Goal: Task Accomplishment & Management: Manage account settings

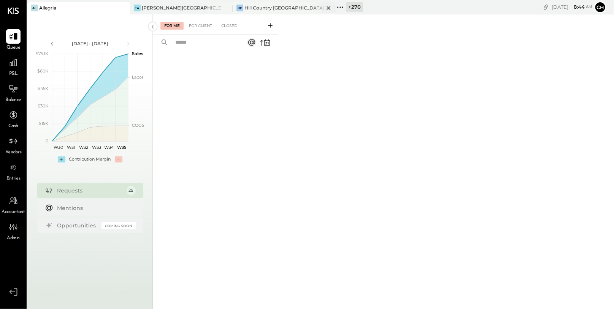
click at [287, 6] on div "[PERSON_NAME] Country [GEOGRAPHIC_DATA]" at bounding box center [278, 8] width 91 height 7
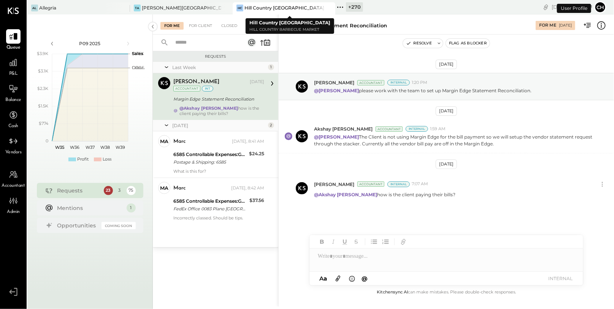
click at [331, 8] on icon at bounding box center [329, 7] width 10 height 9
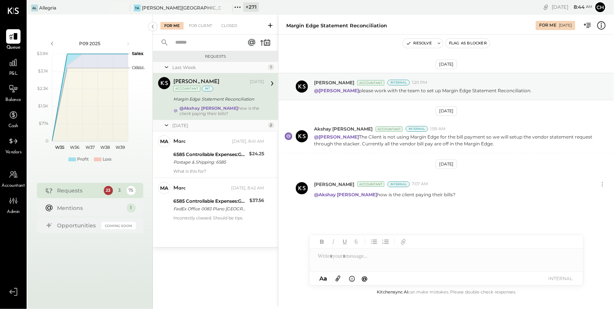
click at [238, 7] on icon at bounding box center [238, 7] width 10 height 10
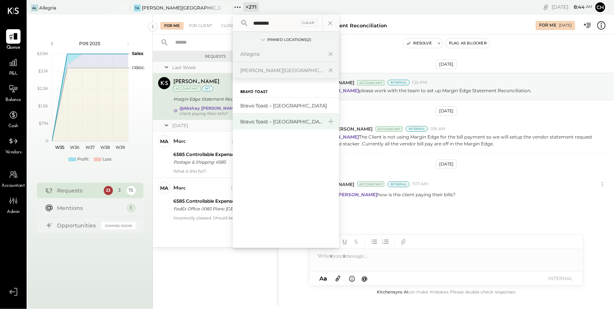
type input "********"
click at [273, 124] on div "Bravo Toast – [GEOGRAPHIC_DATA]" at bounding box center [281, 121] width 82 height 7
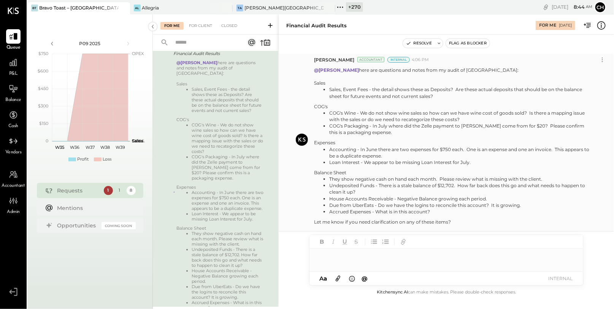
scroll to position [26, 0]
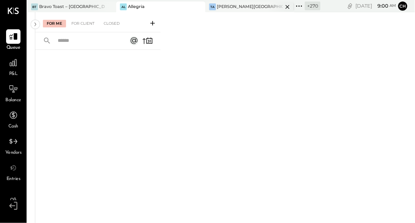
click at [283, 6] on icon at bounding box center [288, 6] width 10 height 9
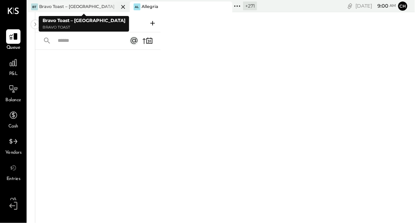
click at [122, 5] on icon at bounding box center [124, 6] width 10 height 9
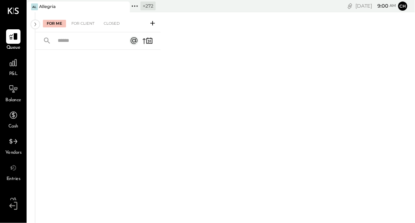
click at [133, 5] on icon at bounding box center [135, 6] width 10 height 10
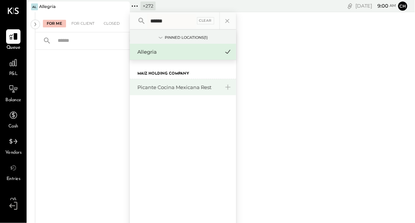
type input "******"
click at [185, 88] on div "Picante Cocina Mexicana Rest" at bounding box center [179, 87] width 82 height 7
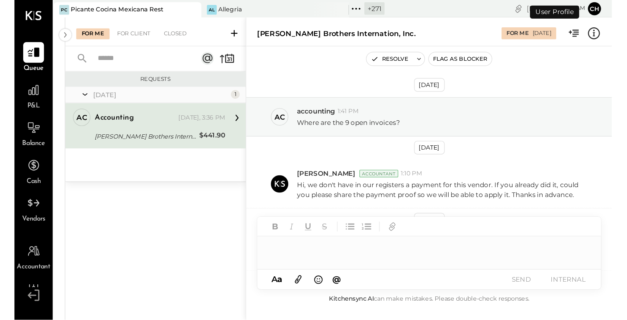
scroll to position [84, 0]
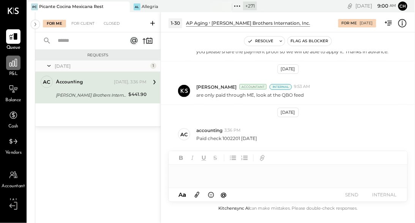
click at [15, 65] on icon at bounding box center [14, 63] width 8 height 8
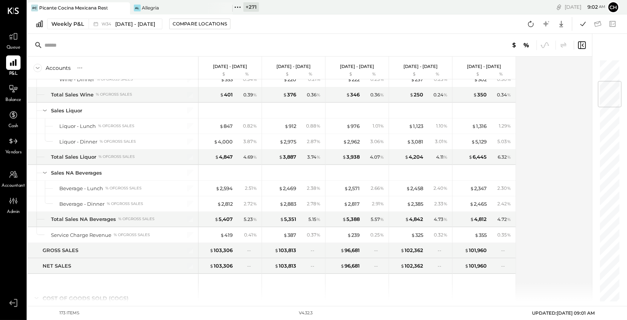
scroll to position [185, 0]
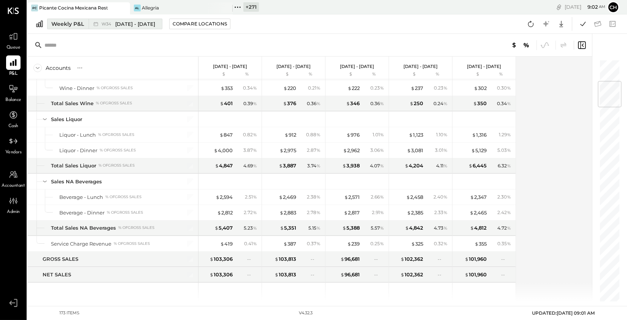
click at [78, 23] on div "Weekly P&L" at bounding box center [67, 24] width 33 height 8
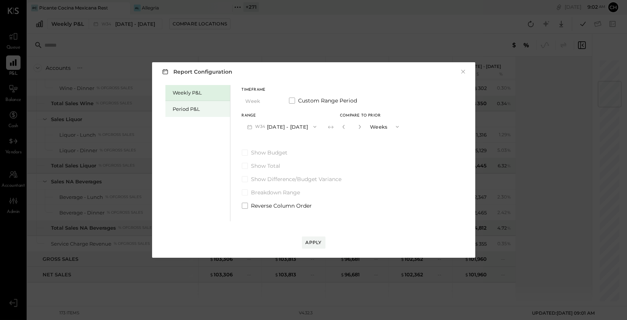
click at [196, 108] on div "Period P&L" at bounding box center [199, 109] width 53 height 7
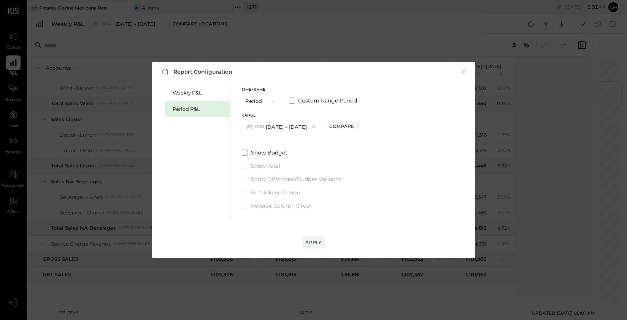
click at [287, 128] on button "P08 [DATE] - [DATE]" at bounding box center [281, 127] width 79 height 14
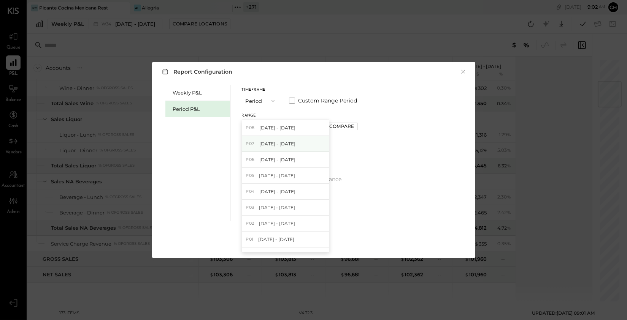
click at [290, 143] on span "[DATE] - [DATE]" at bounding box center [277, 144] width 36 height 6
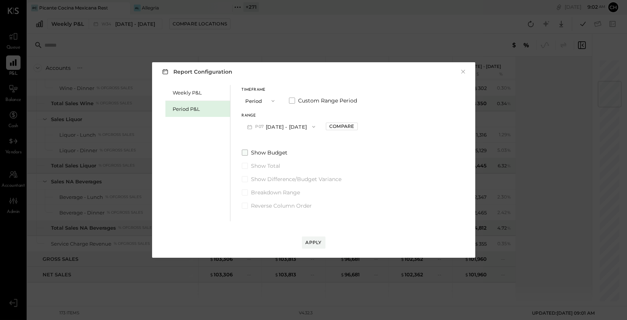
click at [247, 154] on span at bounding box center [245, 153] width 6 height 6
click at [311, 222] on div "Apply" at bounding box center [314, 242] width 16 height 6
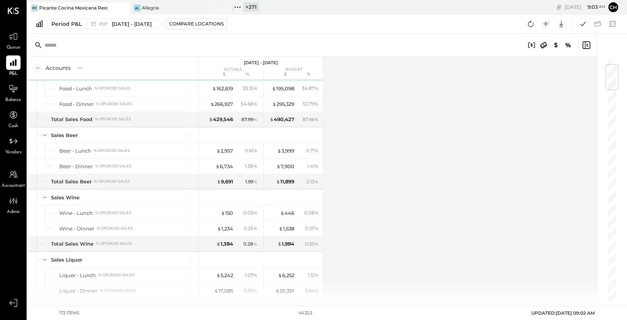
scroll to position [46, 0]
click at [139, 23] on span "[DATE] - [DATE]" at bounding box center [132, 24] width 40 height 7
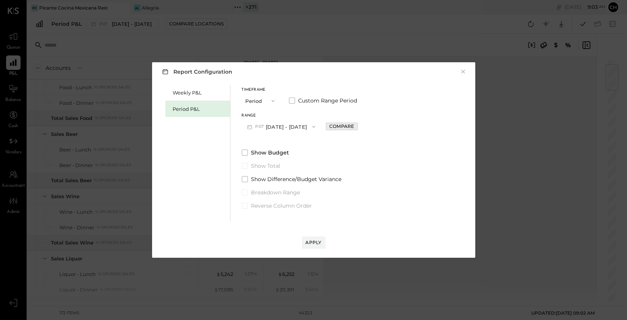
click at [354, 128] on div "Compare" at bounding box center [341, 126] width 25 height 6
click at [247, 155] on span at bounding box center [245, 153] width 6 height 6
click at [313, 222] on div "Apply" at bounding box center [314, 242] width 16 height 6
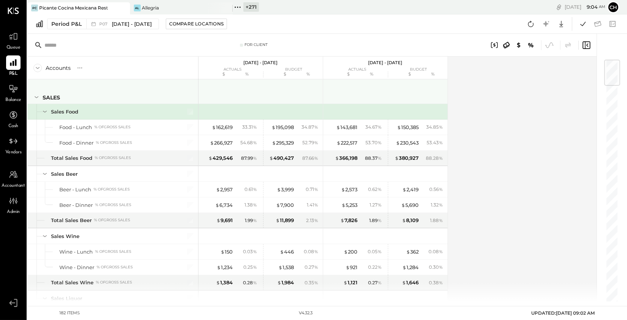
scroll to position [8, 0]
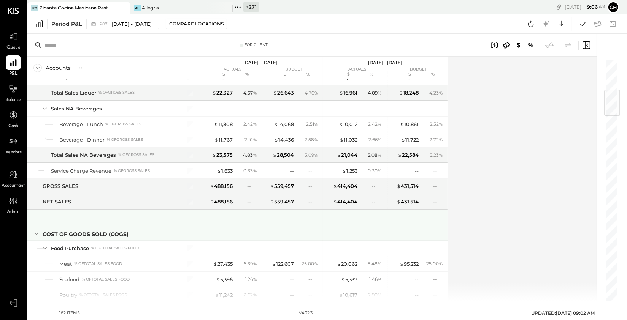
scroll to position [260, 0]
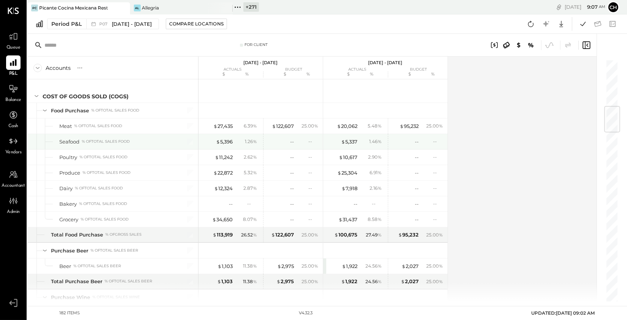
scroll to position [402, 0]
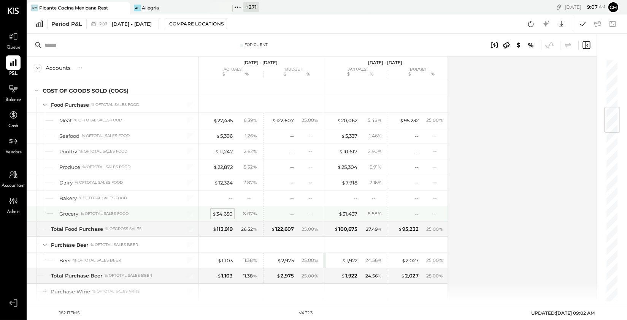
click at [227, 213] on div "$ 34,650" at bounding box center [222, 214] width 21 height 7
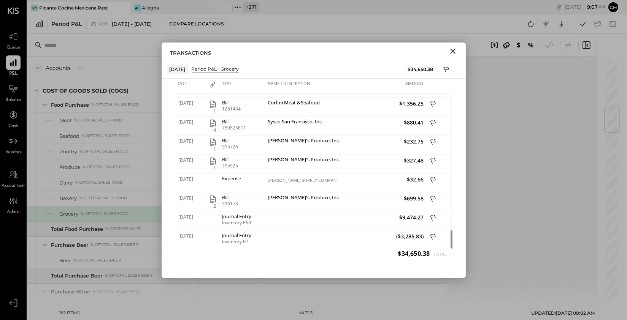
click at [415, 51] on icon "Close" at bounding box center [452, 51] width 9 height 9
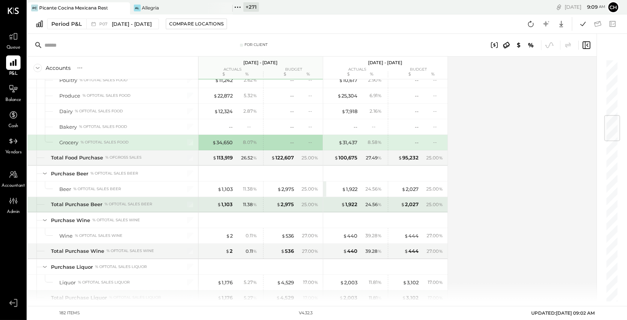
scroll to position [472, 0]
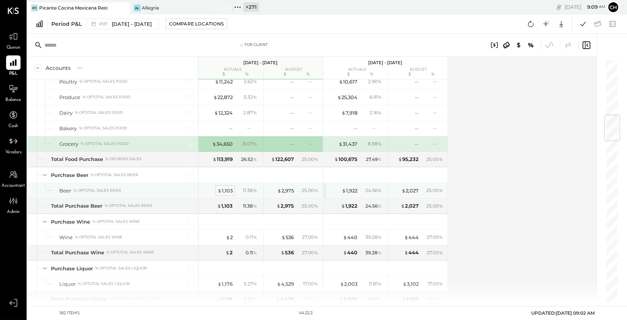
click at [225, 189] on div "$ 1,103" at bounding box center [224, 190] width 15 height 7
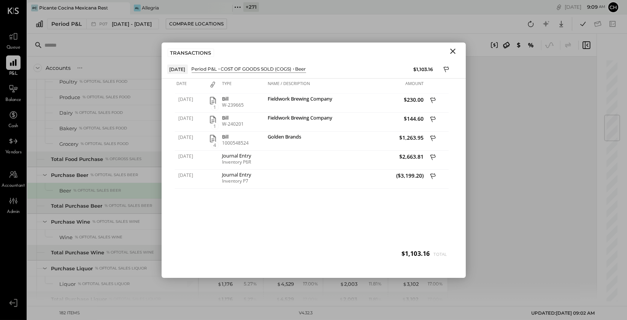
click at [415, 51] on icon "Close" at bounding box center [452, 51] width 9 height 9
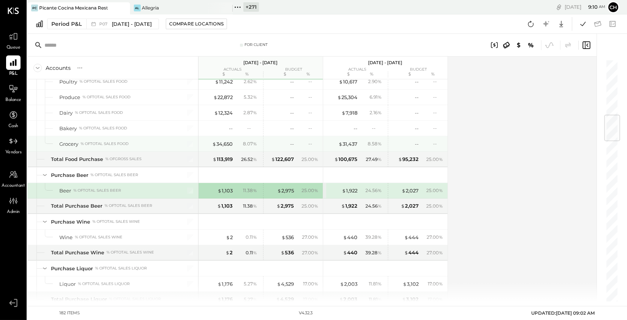
scroll to position [491, 0]
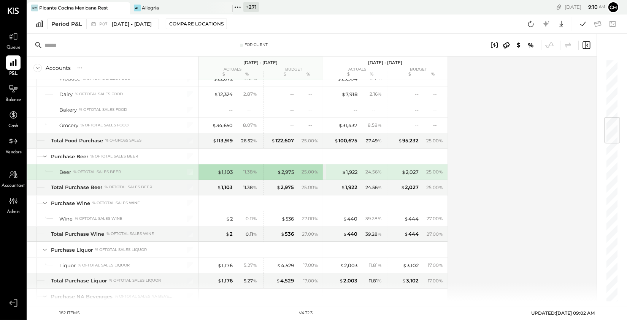
click at [233, 171] on div "$ 1,103 11.38 %" at bounding box center [230, 172] width 57 height 15
click at [231, 171] on div "$ 1,103" at bounding box center [224, 172] width 15 height 7
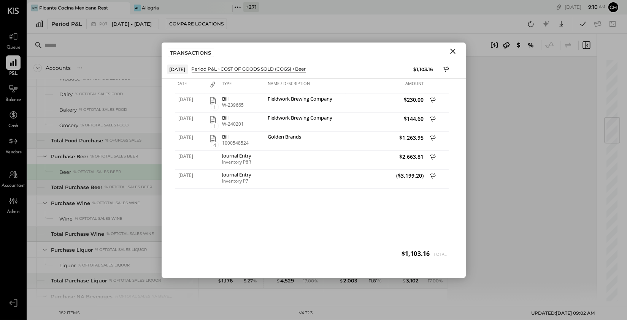
click at [415, 49] on icon "Close" at bounding box center [452, 51] width 5 height 5
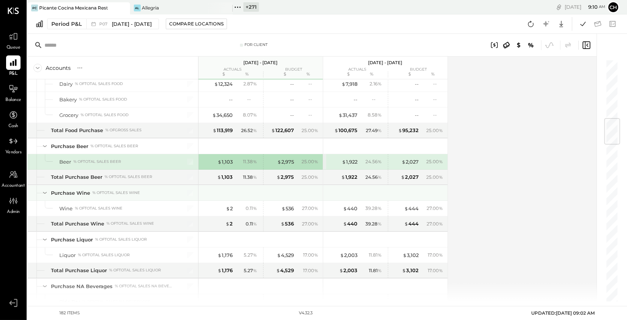
scroll to position [502, 0]
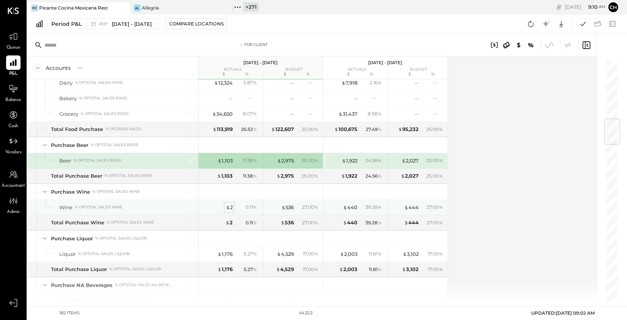
click at [230, 206] on div "$ 2" at bounding box center [229, 207] width 7 height 7
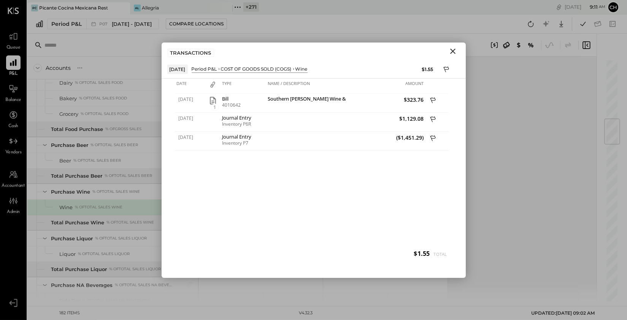
click at [415, 51] on icon "Close" at bounding box center [452, 51] width 5 height 5
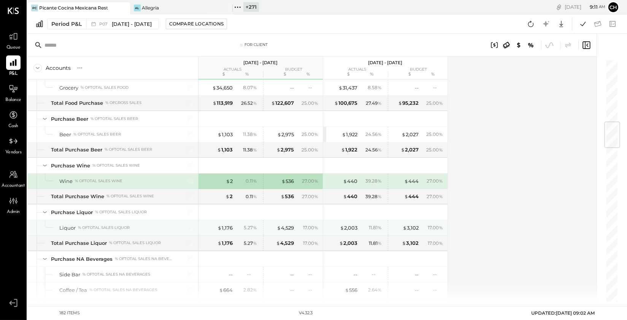
scroll to position [543, 0]
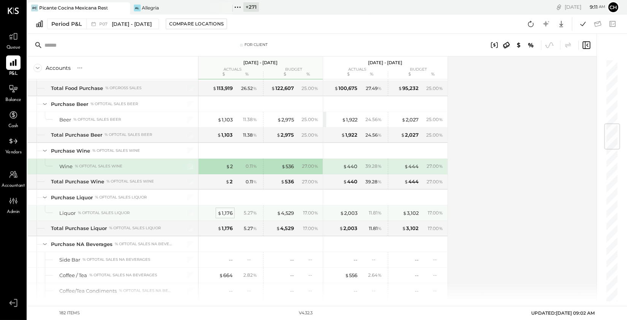
click at [226, 212] on div "$ 1,176" at bounding box center [224, 213] width 15 height 7
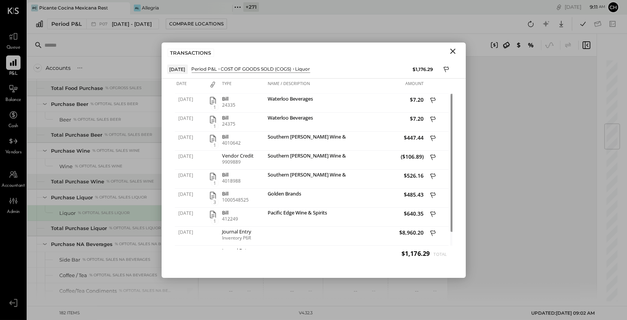
click at [415, 51] on icon "Close" at bounding box center [452, 51] width 9 height 9
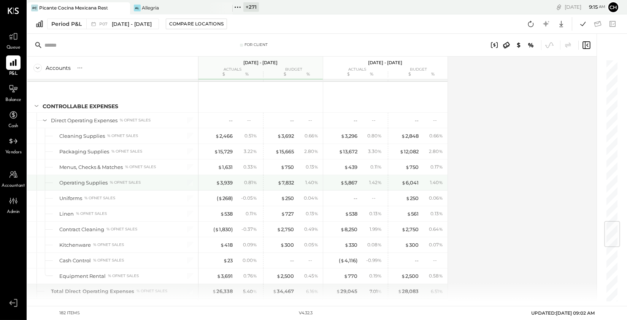
scroll to position [1368, 0]
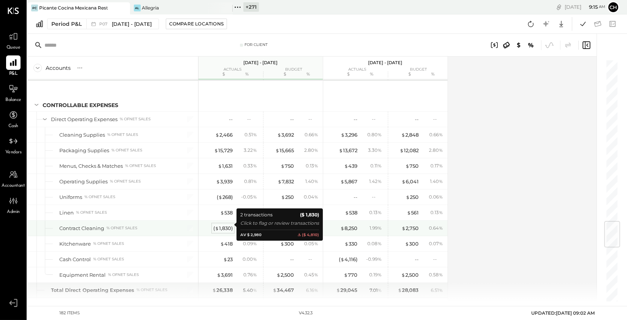
click at [224, 222] on div "( $ 1,830 )" at bounding box center [222, 228] width 19 height 7
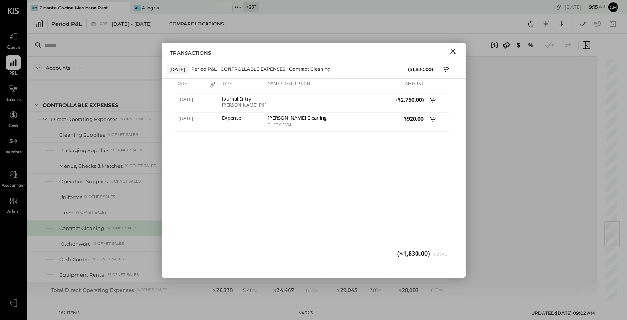
click at [415, 51] on icon "Close" at bounding box center [452, 51] width 9 height 9
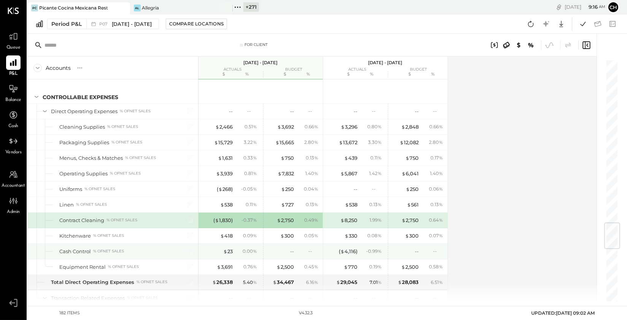
scroll to position [1382, 0]
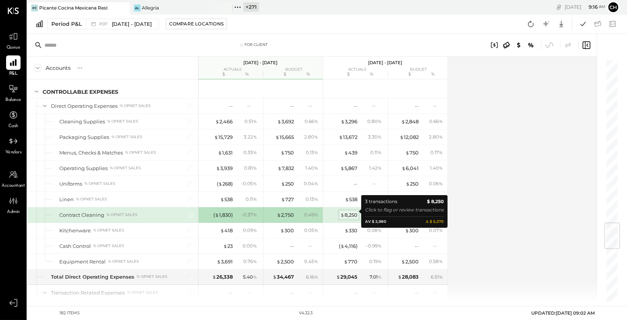
click at [352, 212] on div "$ 8,250" at bounding box center [348, 215] width 17 height 7
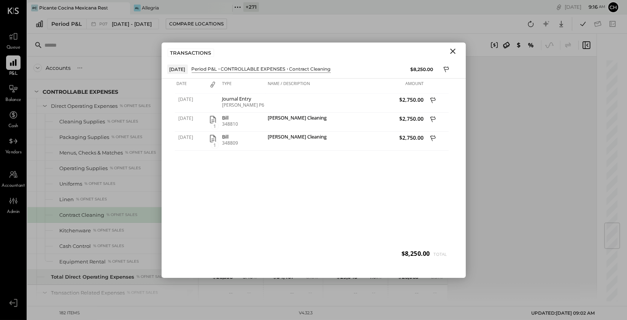
click at [415, 48] on icon "Close" at bounding box center [452, 51] width 9 height 9
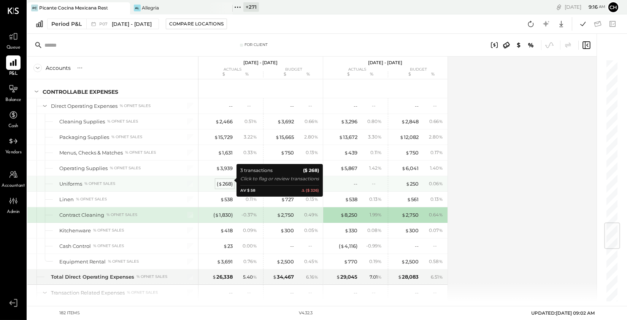
click at [218, 181] on span "$" at bounding box center [220, 184] width 4 height 6
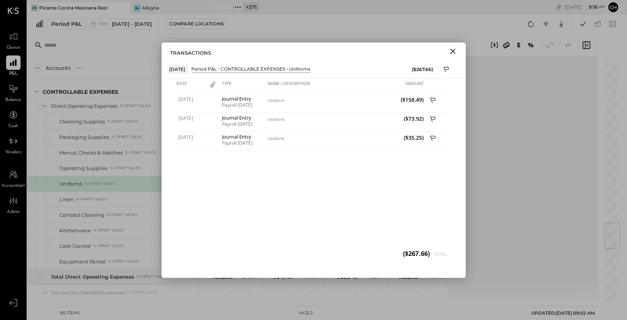
click at [415, 51] on icon "Close" at bounding box center [452, 51] width 9 height 9
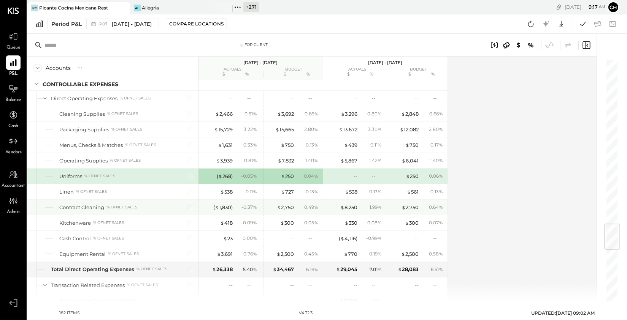
scroll to position [1397, 0]
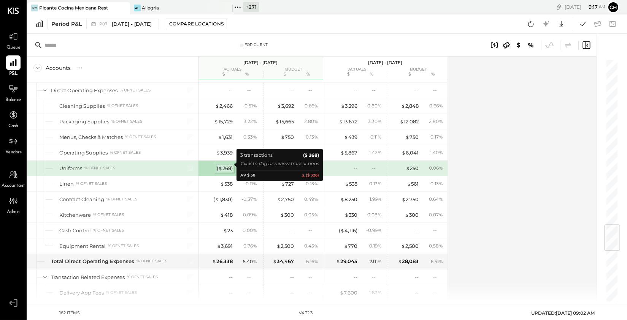
click at [228, 165] on div "( $ 268 )" at bounding box center [225, 168] width 16 height 7
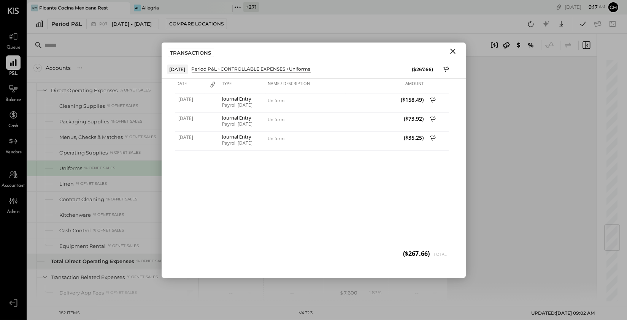
click at [415, 54] on icon "Close" at bounding box center [452, 51] width 9 height 9
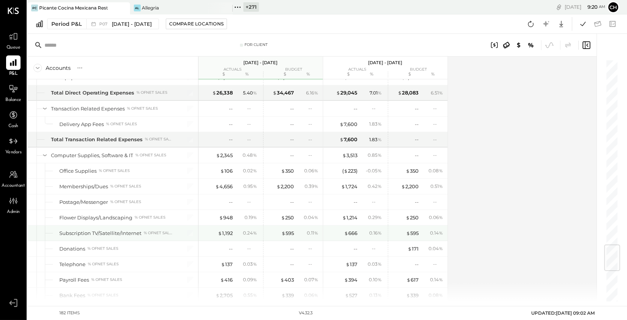
scroll to position [1567, 0]
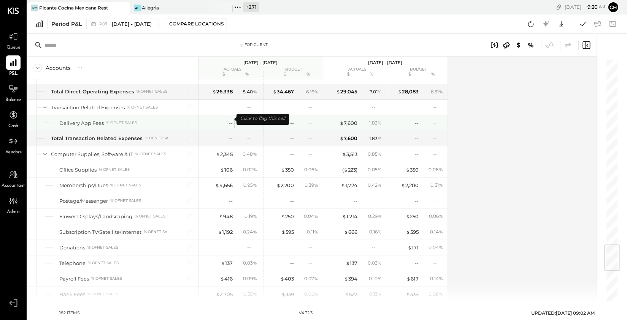
click at [229, 120] on div "--" at bounding box center [231, 123] width 4 height 7
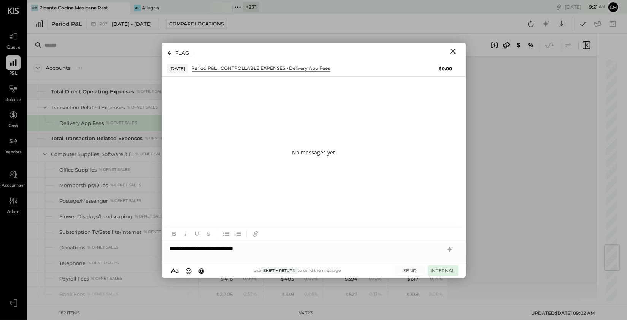
click at [415, 222] on button "INTERNAL" at bounding box center [443, 271] width 30 height 10
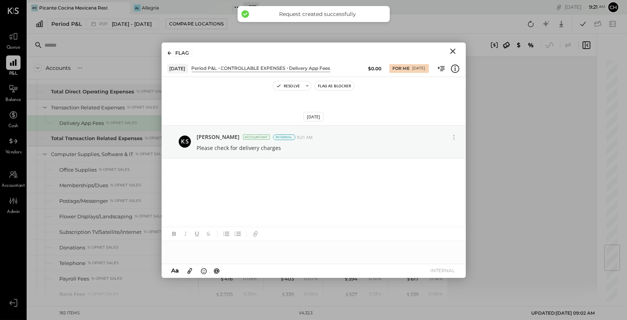
click at [415, 52] on icon "Close" at bounding box center [452, 51] width 9 height 9
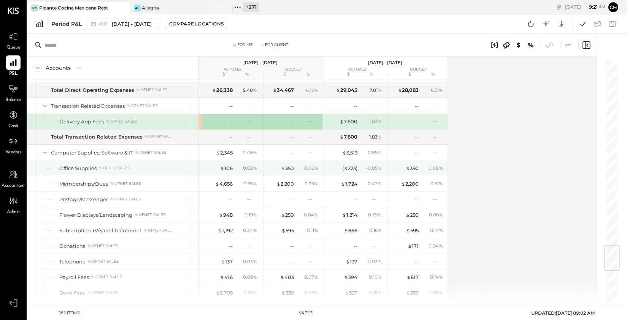
scroll to position [1575, 0]
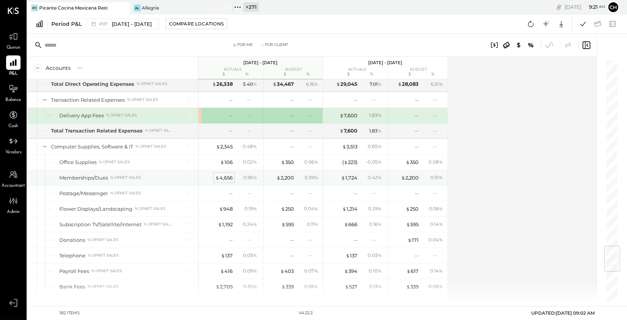
click at [225, 174] on div "$ 4,656" at bounding box center [223, 177] width 17 height 7
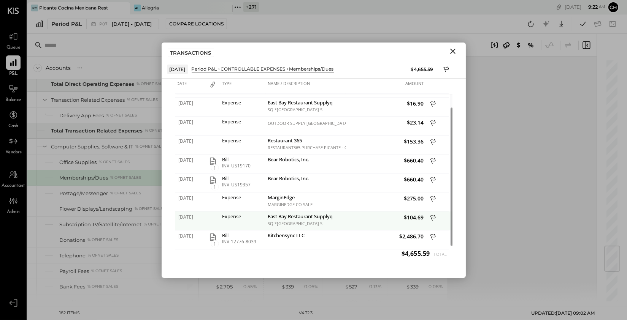
click at [415, 218] on icon at bounding box center [432, 218] width 5 height 6
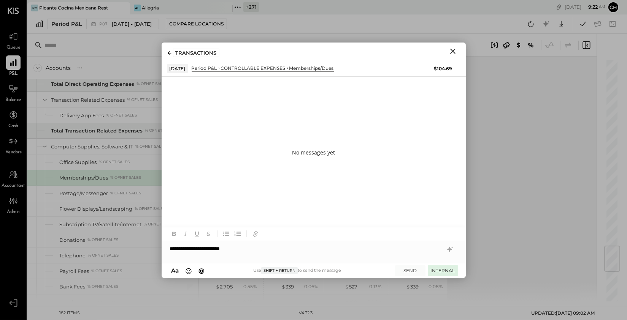
click at [415, 222] on button "INTERNAL" at bounding box center [443, 271] width 30 height 10
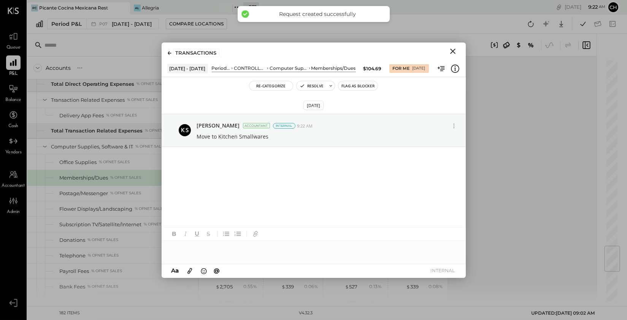
click at [415, 49] on icon "Close" at bounding box center [452, 51] width 5 height 5
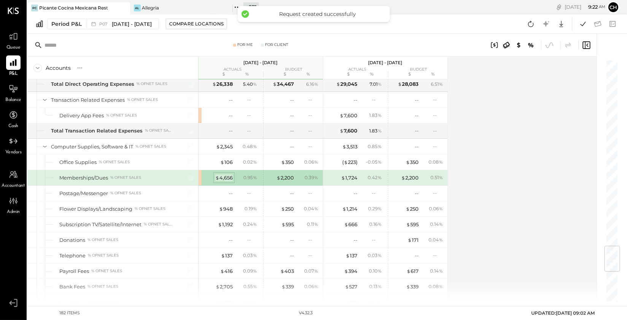
click at [230, 174] on div "$ 4,656" at bounding box center [223, 177] width 17 height 7
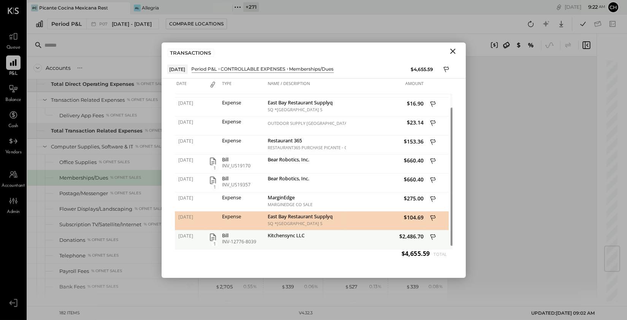
click at [415, 222] on icon at bounding box center [433, 238] width 7 height 10
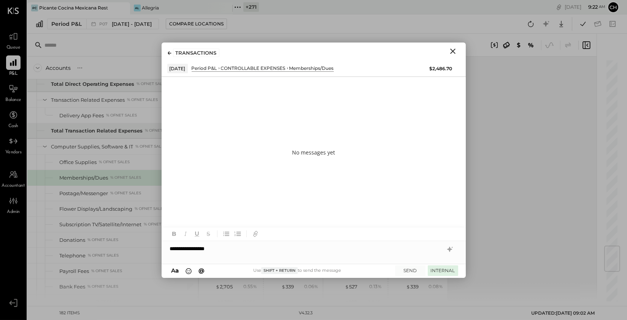
click at [415, 222] on button "INTERNAL" at bounding box center [443, 271] width 30 height 10
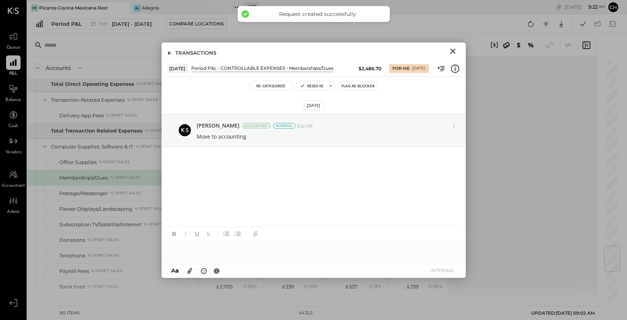
click at [415, 51] on icon "Close" at bounding box center [452, 51] width 9 height 9
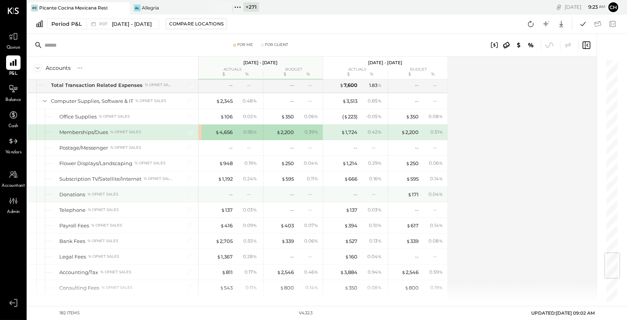
scroll to position [1634, 0]
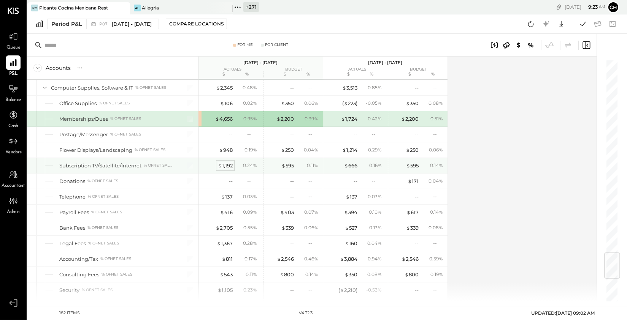
click at [231, 162] on div "$ 1,192" at bounding box center [225, 165] width 15 height 7
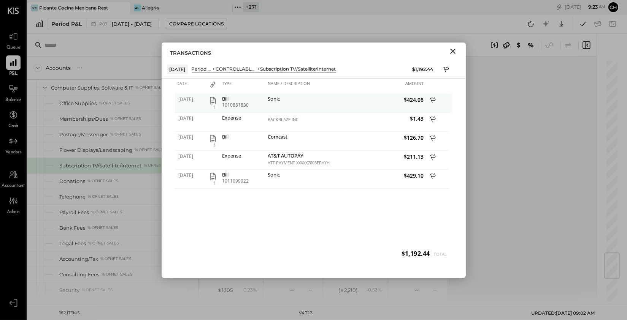
click at [415, 102] on icon at bounding box center [433, 102] width 7 height 10
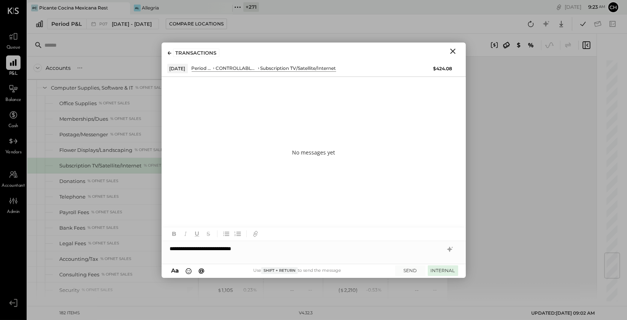
click at [415, 222] on button "INTERNAL" at bounding box center [443, 271] width 30 height 10
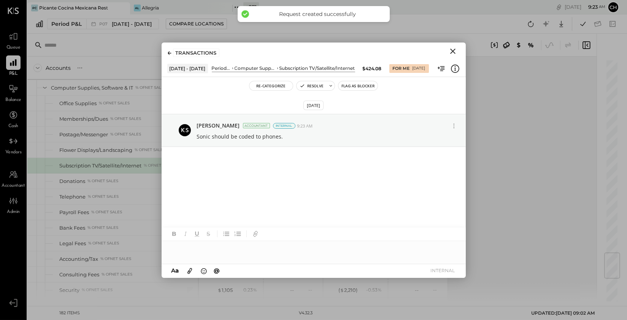
click at [415, 53] on icon "Close" at bounding box center [452, 51] width 5 height 5
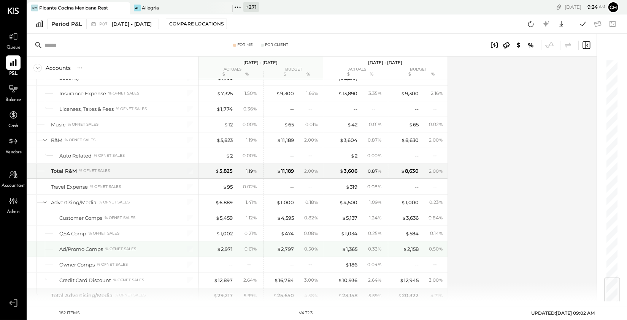
scroll to position [1832, 0]
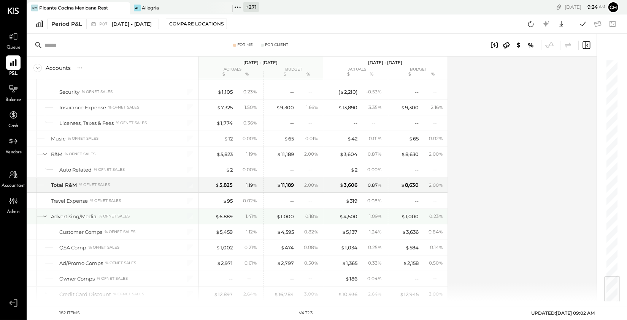
click at [214, 213] on div "$ 6,889" at bounding box center [217, 216] width 30 height 7
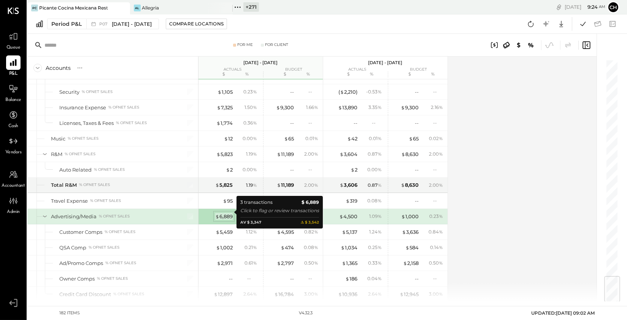
click at [224, 213] on div "$ 6,889" at bounding box center [223, 216] width 17 height 7
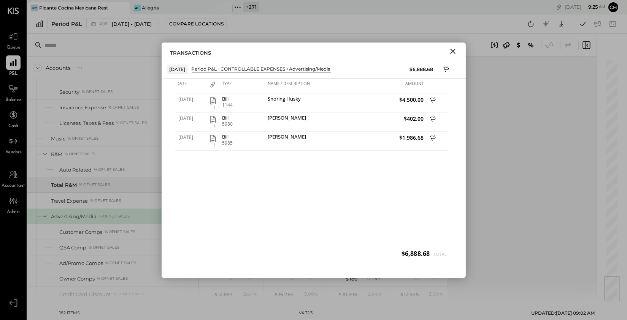
click at [415, 53] on icon "Close" at bounding box center [452, 51] width 9 height 9
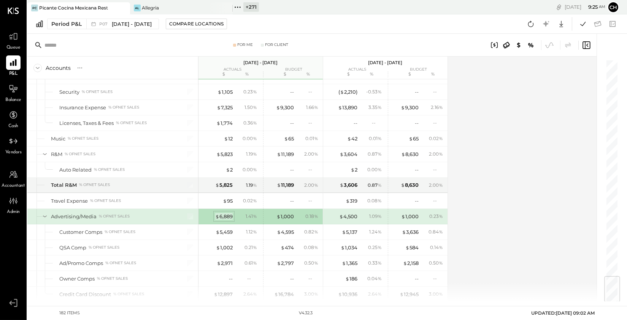
click at [230, 213] on div "$ 6,889" at bounding box center [223, 216] width 17 height 7
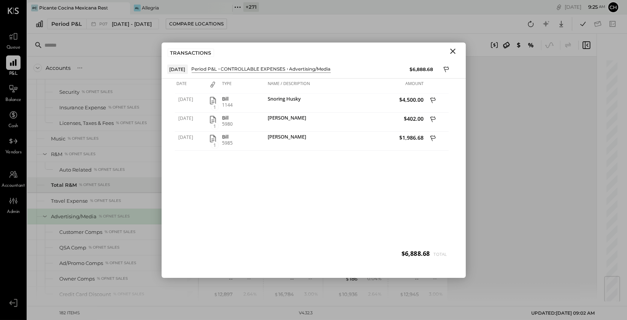
click at [415, 54] on icon "Close" at bounding box center [452, 51] width 9 height 9
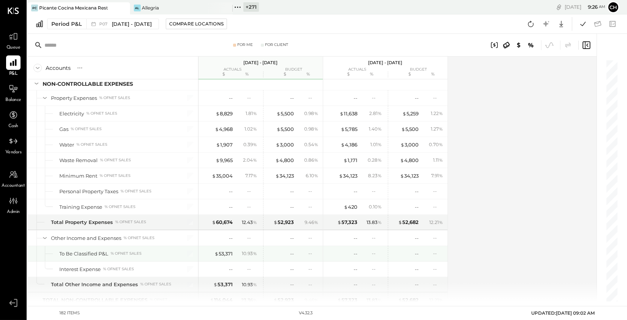
scroll to position [2141, 0]
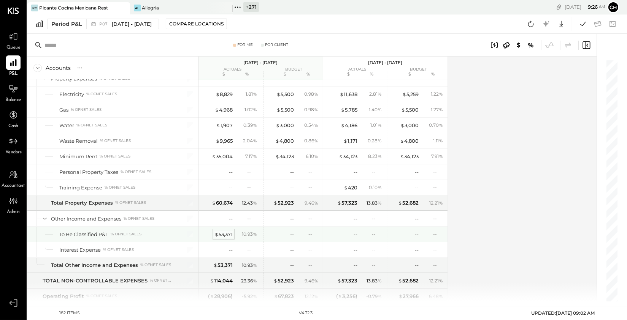
click at [227, 222] on div "$ 53,371" at bounding box center [223, 234] width 18 height 7
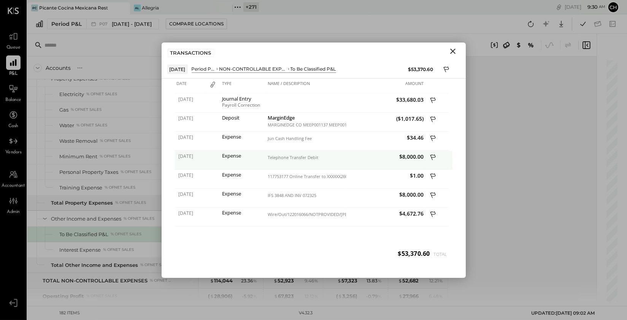
click at [414, 157] on span "$8,000.00" at bounding box center [386, 156] width 76 height 7
click at [289, 157] on div "Telephone Transfer Debit" at bounding box center [306, 157] width 76 height 5
click at [415, 50] on icon "Close" at bounding box center [452, 51] width 9 height 9
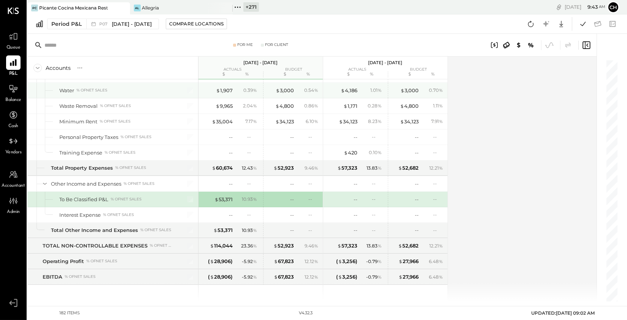
scroll to position [2169, 0]
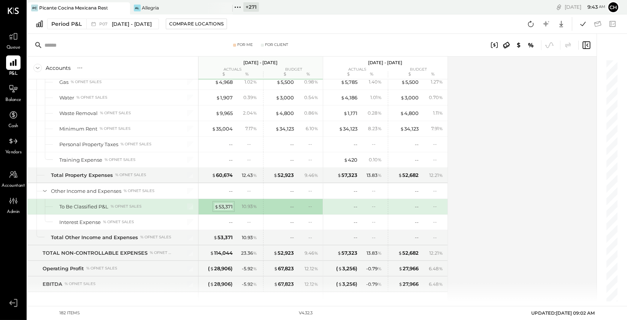
click at [226, 203] on div "$ 53,371" at bounding box center [223, 206] width 18 height 7
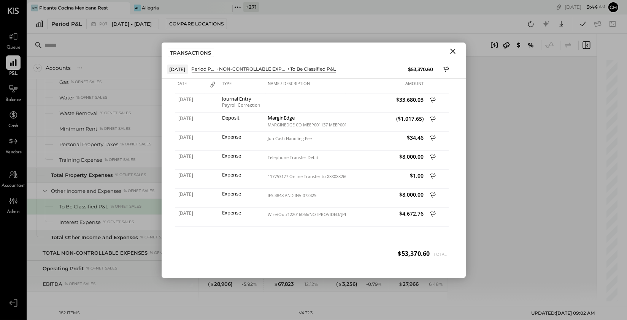
click at [415, 51] on icon "Close" at bounding box center [452, 51] width 5 height 5
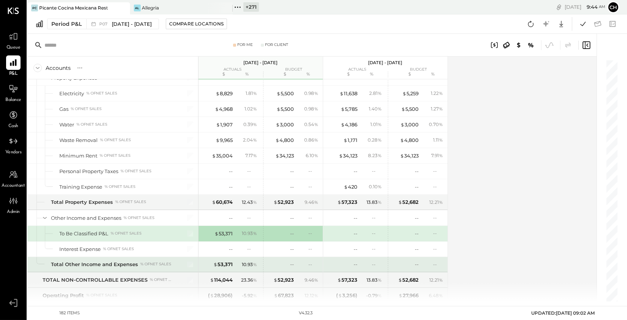
scroll to position [2216, 0]
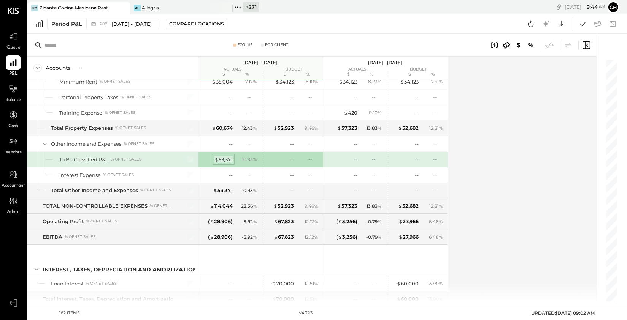
click at [227, 157] on div "$ 53,371" at bounding box center [223, 159] width 18 height 7
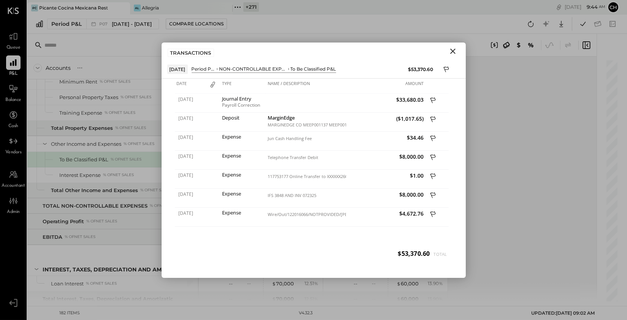
click at [415, 51] on icon "Close" at bounding box center [452, 51] width 9 height 9
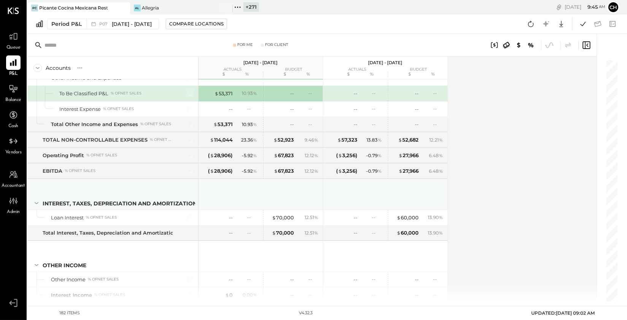
scroll to position [2328, 0]
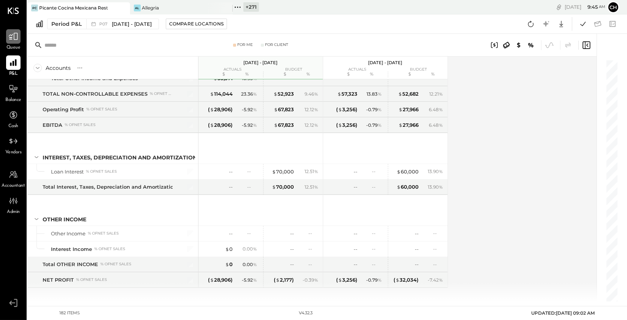
click at [10, 43] on div at bounding box center [13, 36] width 14 height 14
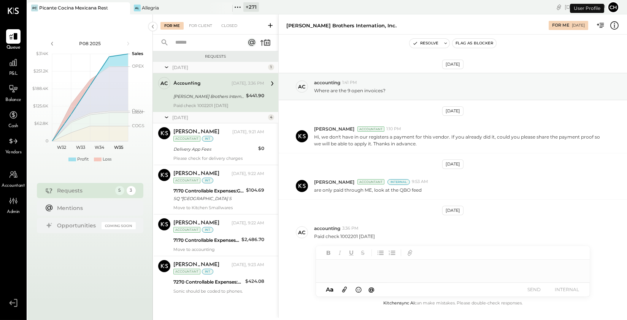
scroll to position [4, 0]
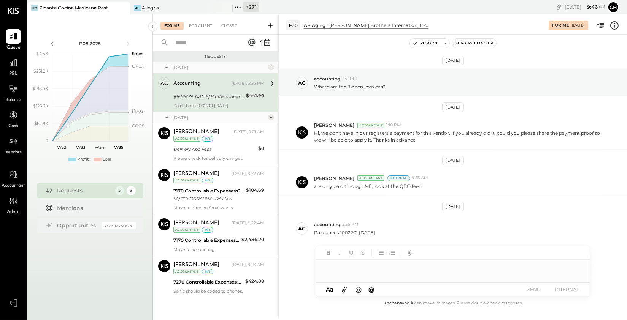
click at [217, 82] on div "accounting" at bounding box center [201, 84] width 57 height 8
click at [199, 24] on div "For Client" at bounding box center [200, 26] width 31 height 8
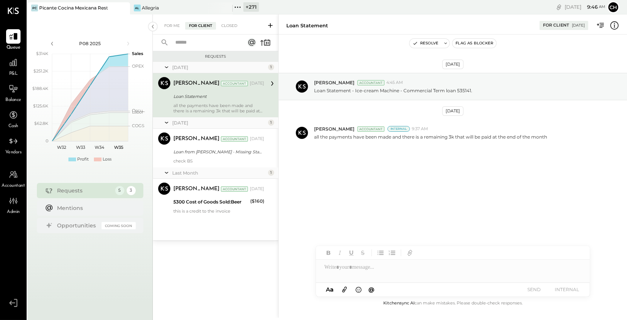
click at [165, 21] on div "For Me For Client Closed" at bounding box center [215, 24] width 125 height 20
click at [168, 26] on div "For Me" at bounding box center [171, 26] width 23 height 8
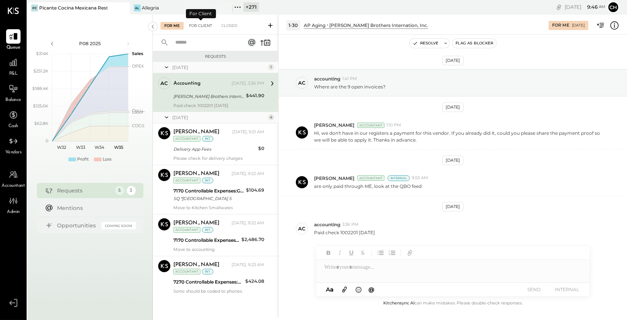
click at [208, 25] on div "For Client" at bounding box center [200, 26] width 31 height 8
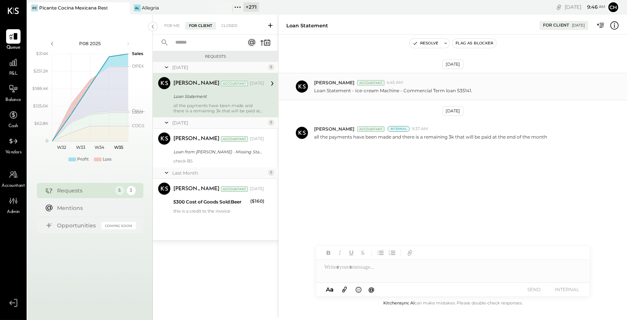
click at [363, 93] on p "Loan Statement - Ice-cream Machine - Commercial Term loan 535141." at bounding box center [393, 90] width 158 height 6
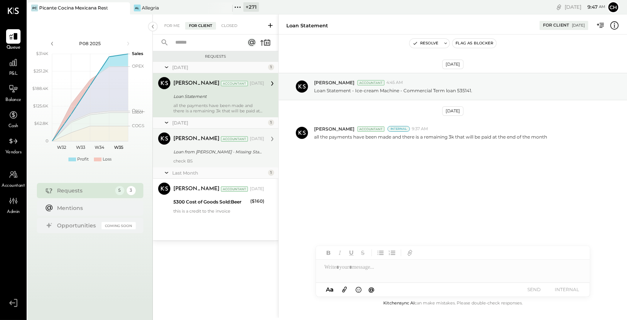
click at [211, 151] on div "Loan from [PERSON_NAME] - Missing Statement" at bounding box center [217, 152] width 89 height 8
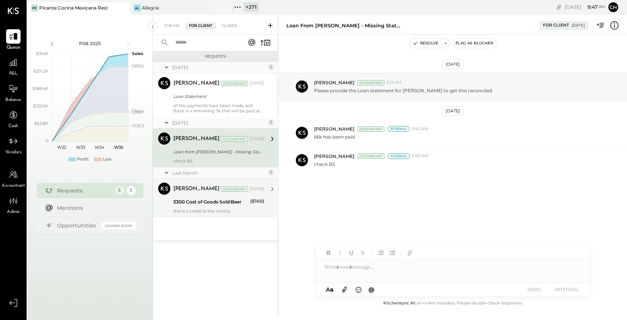
click at [241, 211] on div "this is a credit to the invoice" at bounding box center [218, 211] width 91 height 5
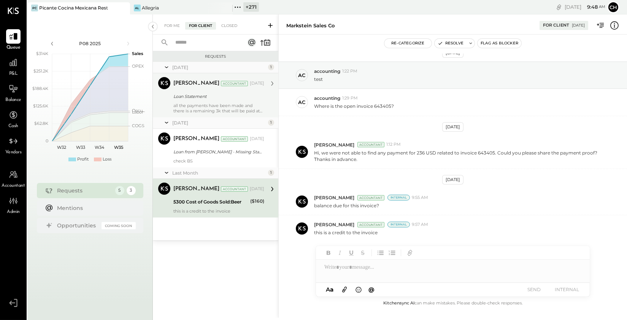
click at [242, 92] on div "Loan Statement" at bounding box center [217, 96] width 89 height 9
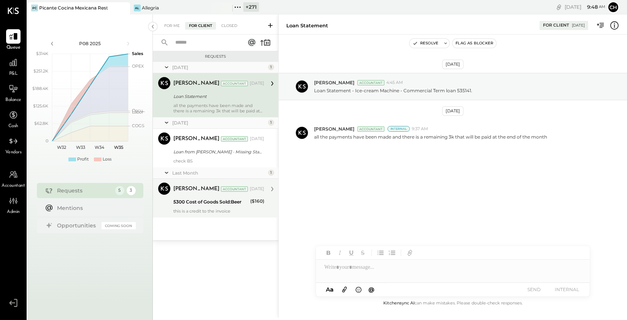
click at [272, 83] on icon at bounding box center [272, 84] width 10 height 10
click at [415, 43] on button "Resolve" at bounding box center [425, 43] width 32 height 9
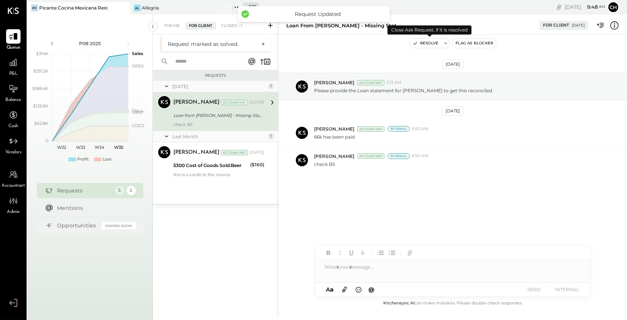
click at [415, 46] on button "Resolve" at bounding box center [425, 43] width 32 height 9
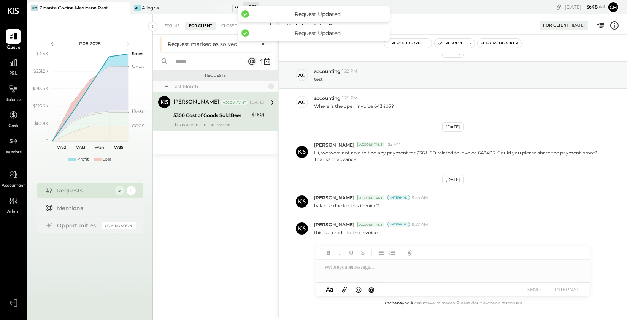
click at [250, 102] on div "[DATE]" at bounding box center [257, 103] width 14 height 6
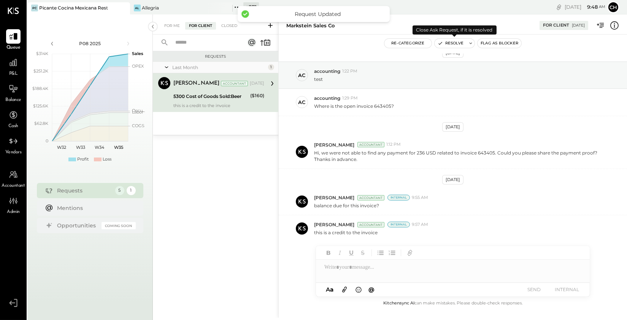
click at [415, 45] on button "Resolve" at bounding box center [450, 43] width 32 height 9
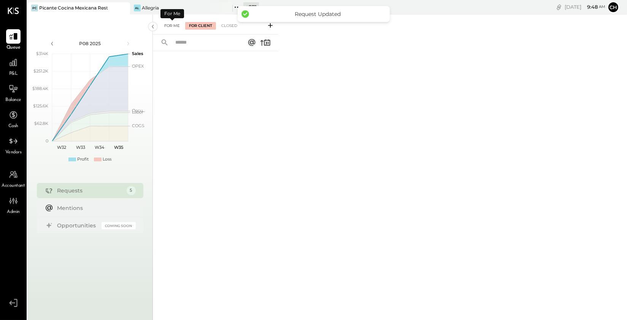
click at [165, 25] on div "For Me" at bounding box center [171, 26] width 23 height 8
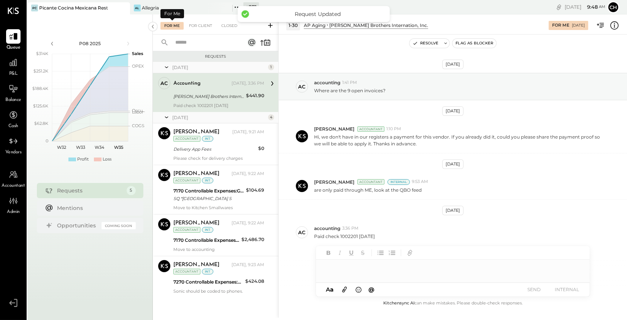
scroll to position [4, 0]
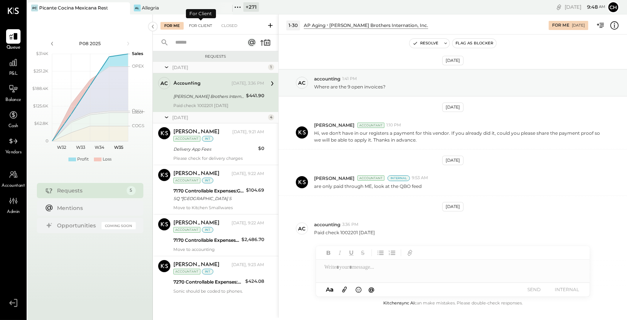
click at [203, 27] on div "For Client" at bounding box center [200, 26] width 31 height 8
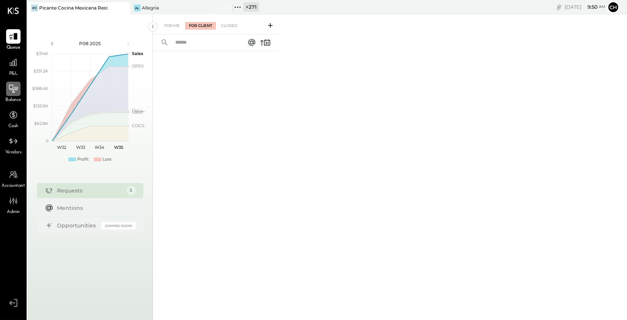
click at [11, 86] on icon at bounding box center [13, 89] width 10 height 10
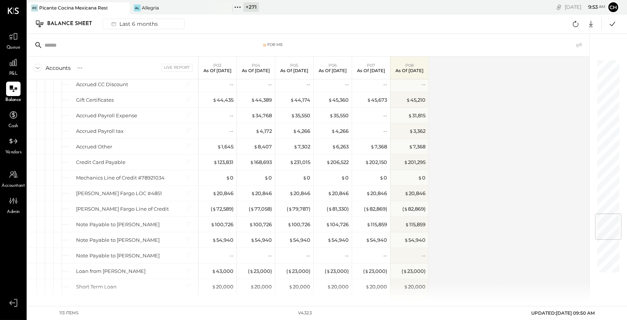
scroll to position [1281, 0]
